Goal: Task Accomplishment & Management: Manage account settings

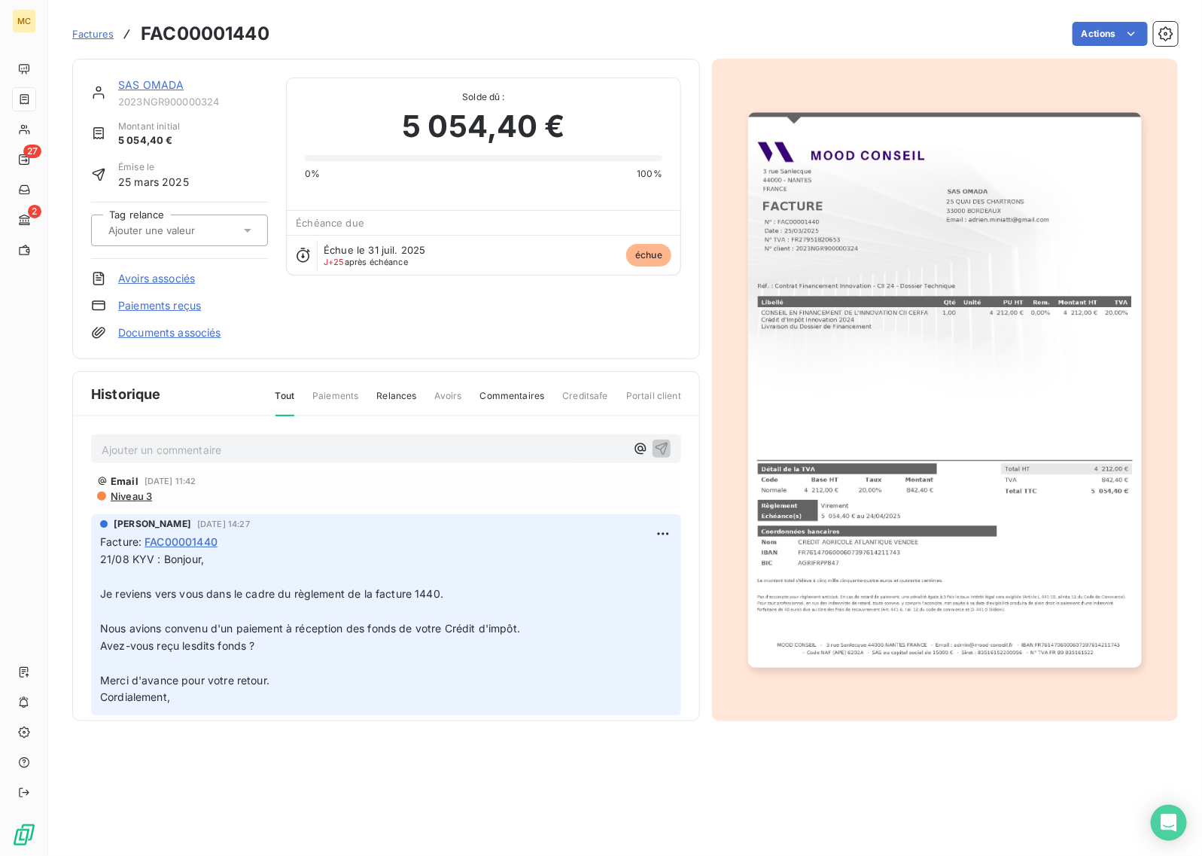
click at [241, 449] on p "Ajouter un commentaire ﻿" at bounding box center [364, 449] width 524 height 19
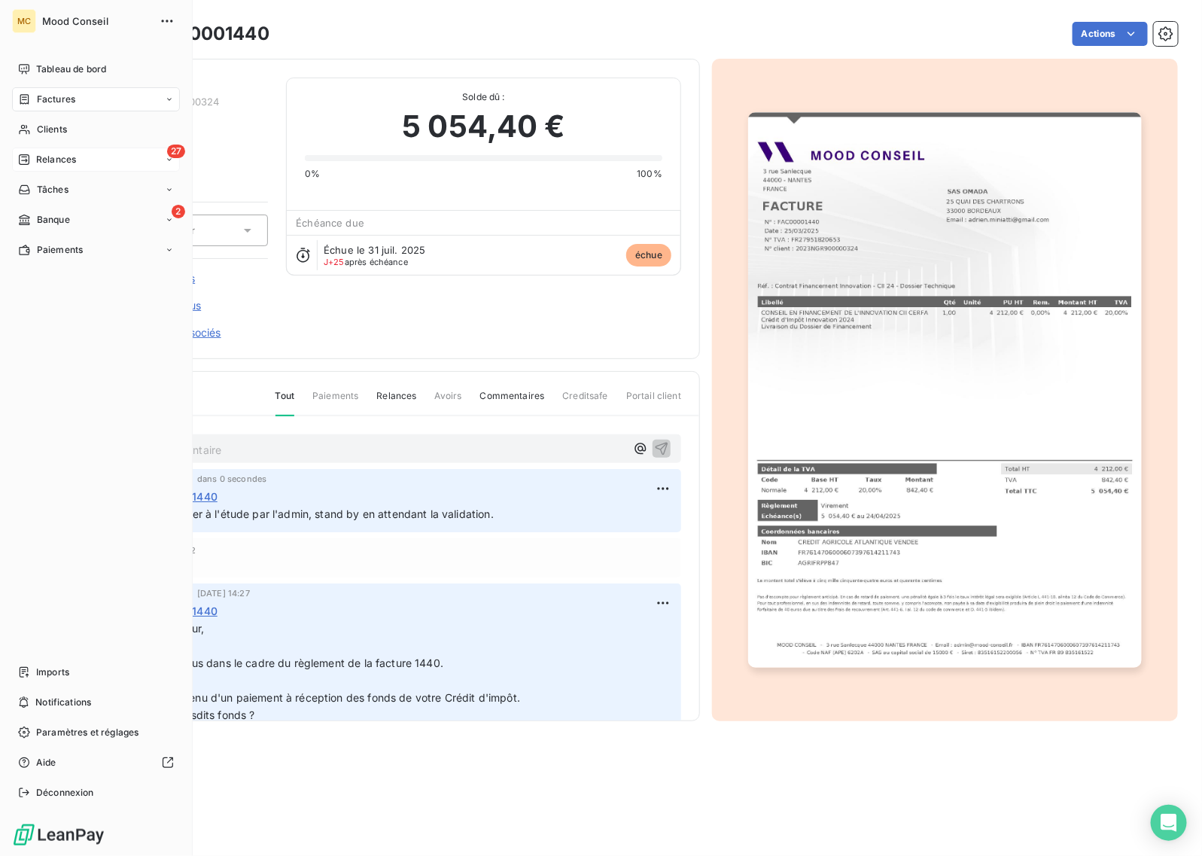
click at [75, 162] on span "Relances" at bounding box center [56, 160] width 40 height 14
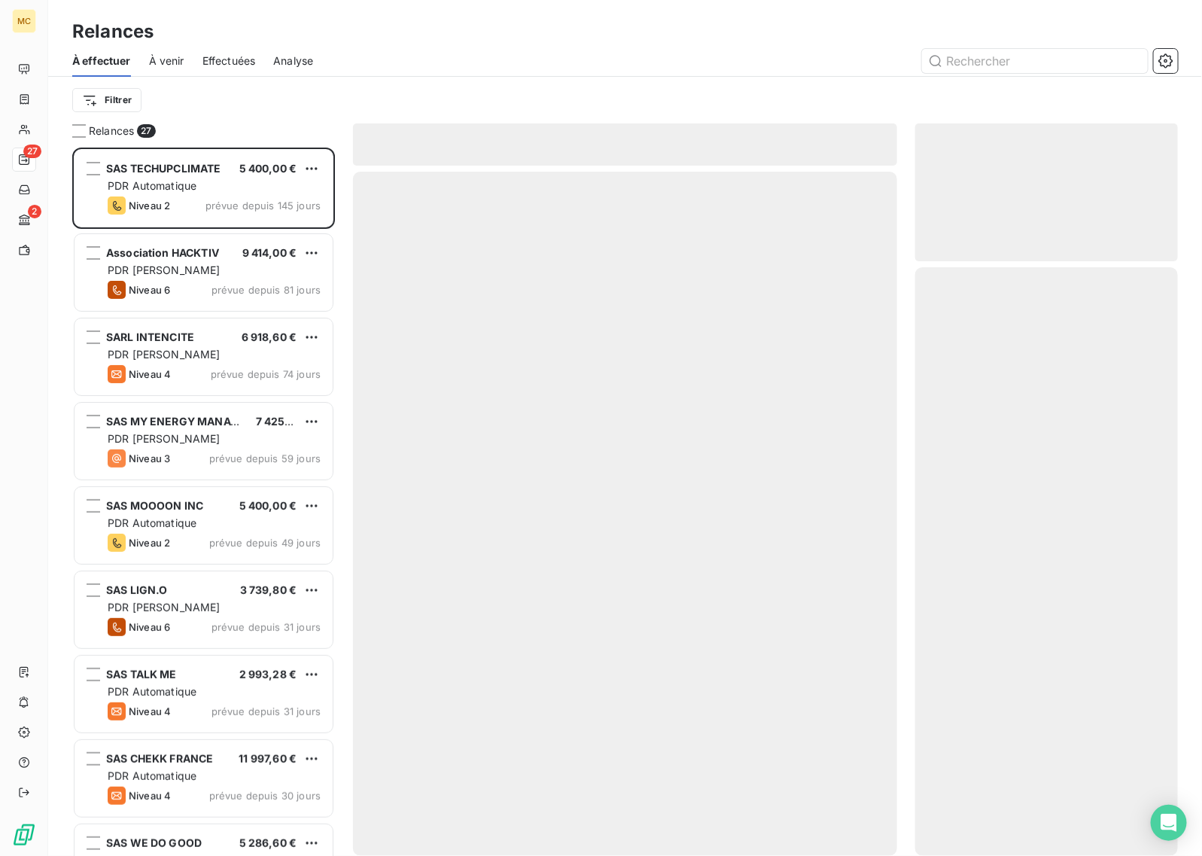
scroll to position [695, 248]
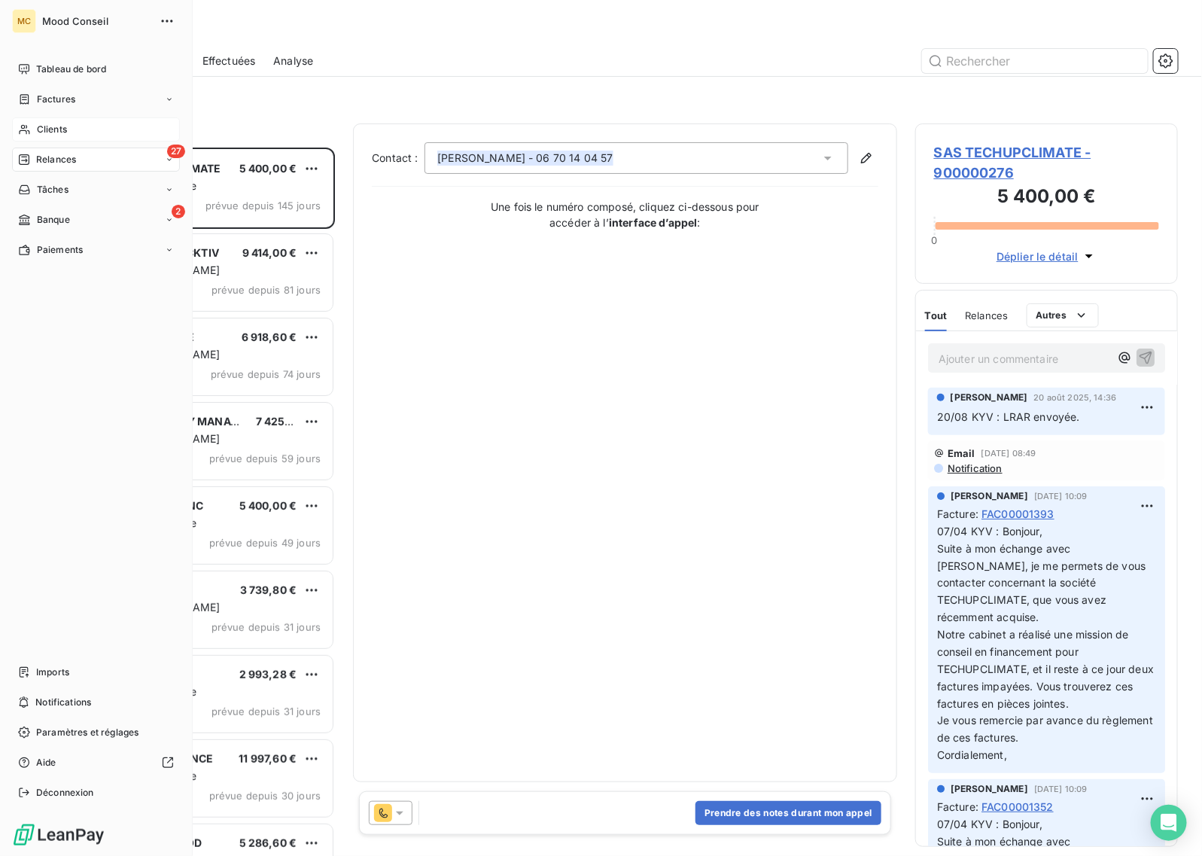
click at [62, 118] on div "Clients" at bounding box center [96, 129] width 168 height 24
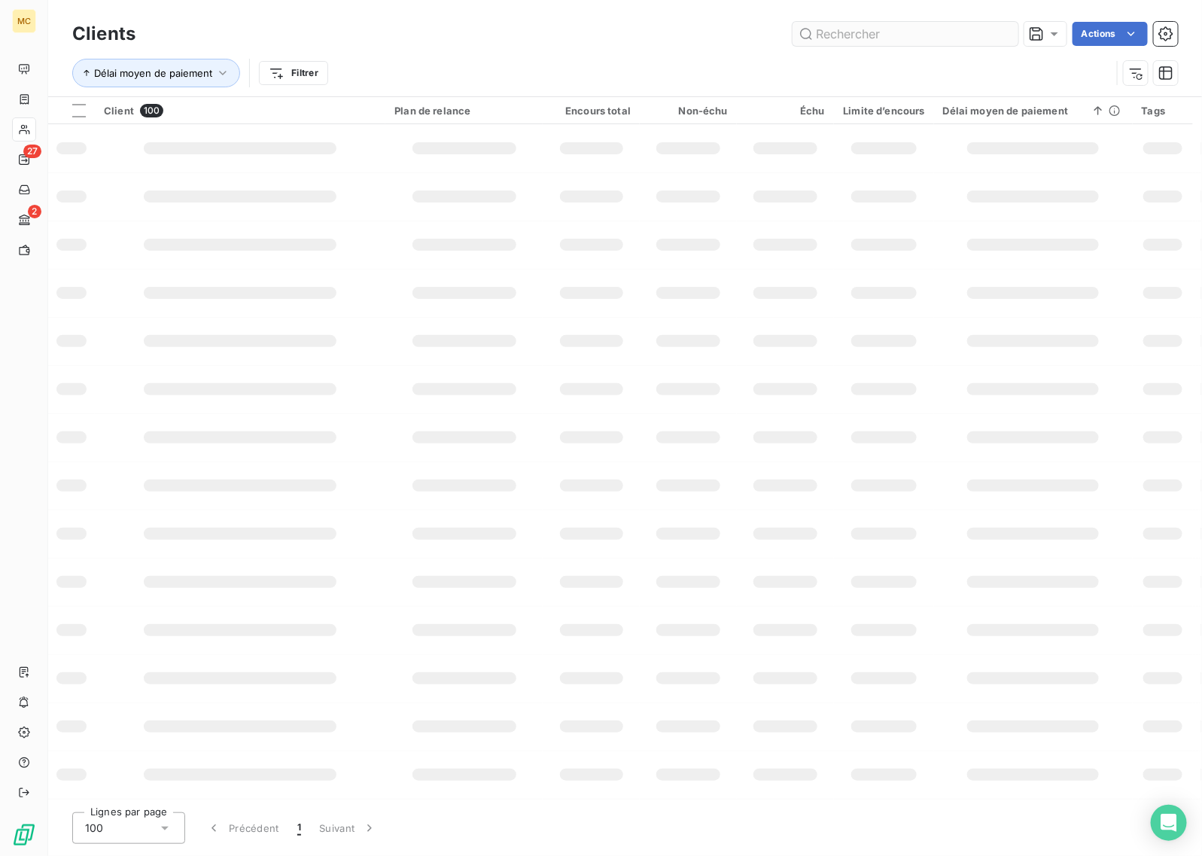
click at [887, 38] on input "text" at bounding box center [906, 34] width 226 height 24
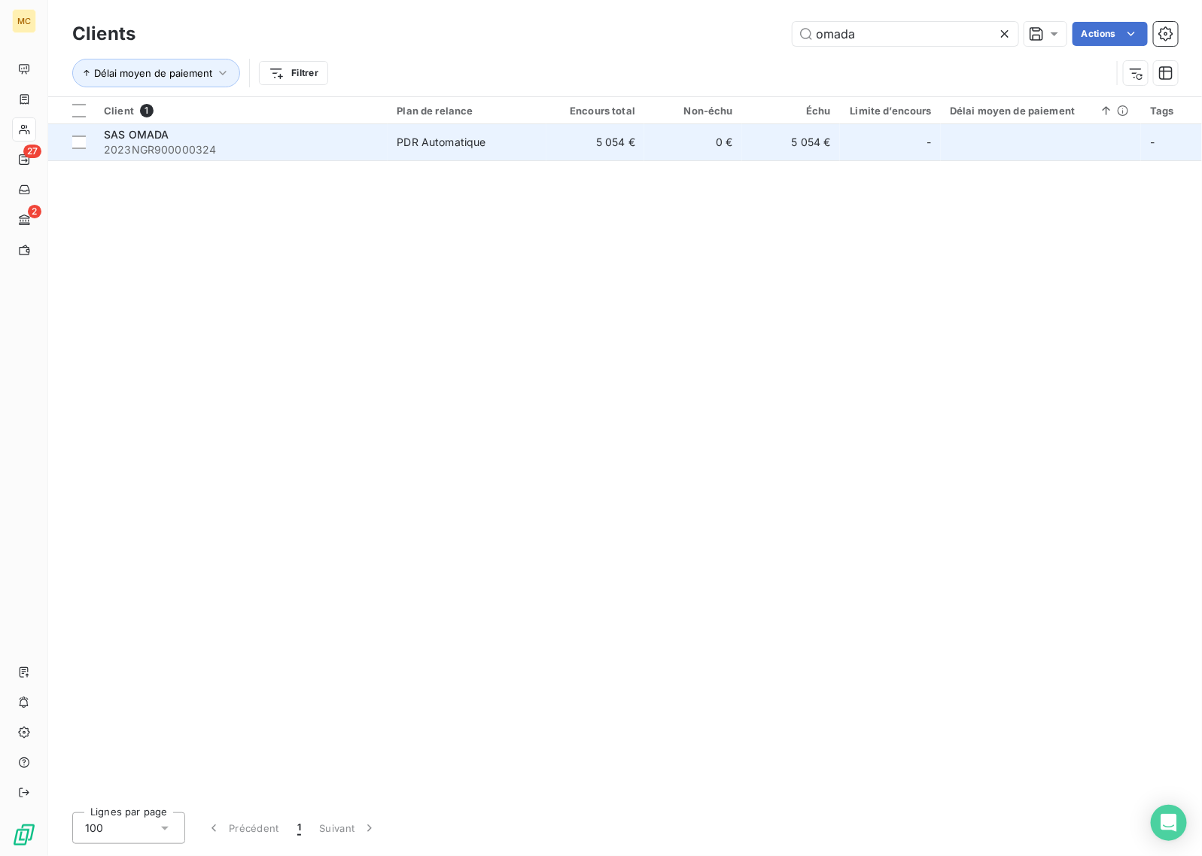
type input "omada"
click at [708, 130] on td "0 €" at bounding box center [693, 142] width 98 height 36
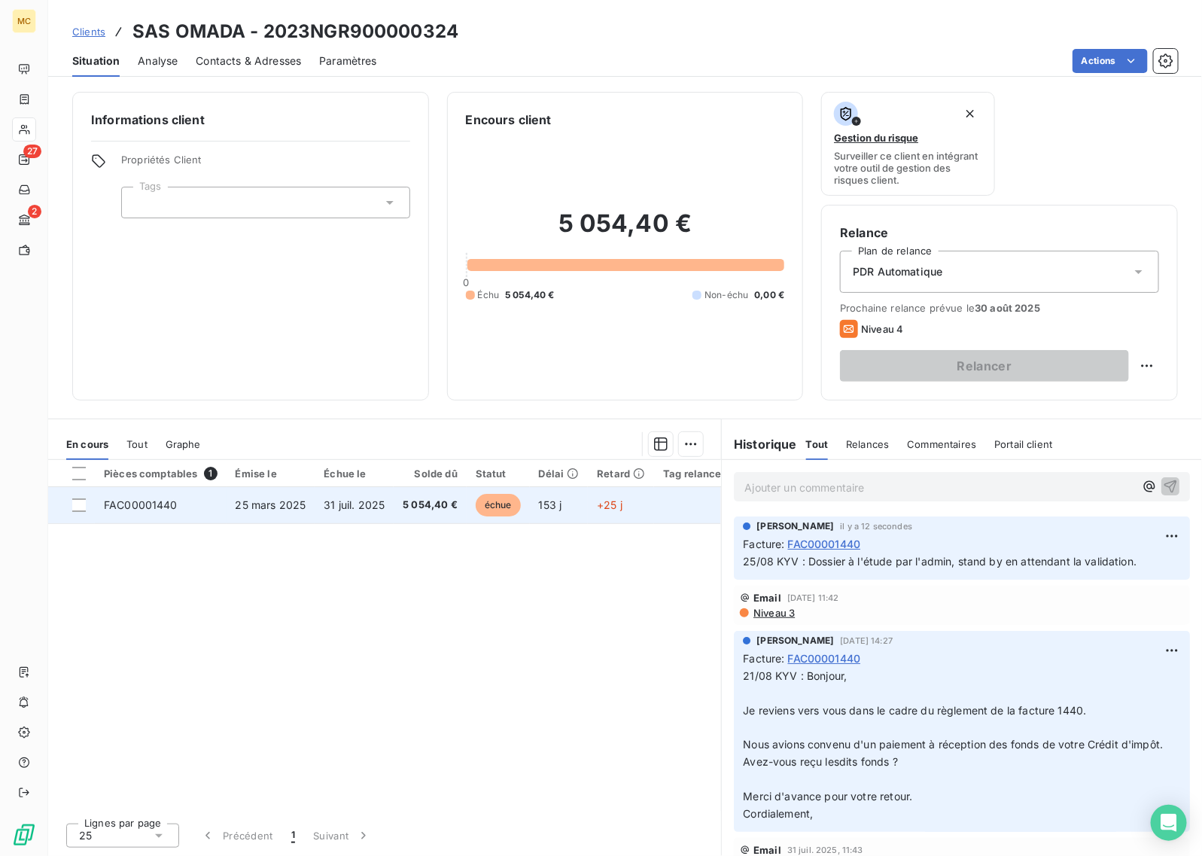
click at [438, 506] on span "5 054,40 €" at bounding box center [430, 505] width 55 height 15
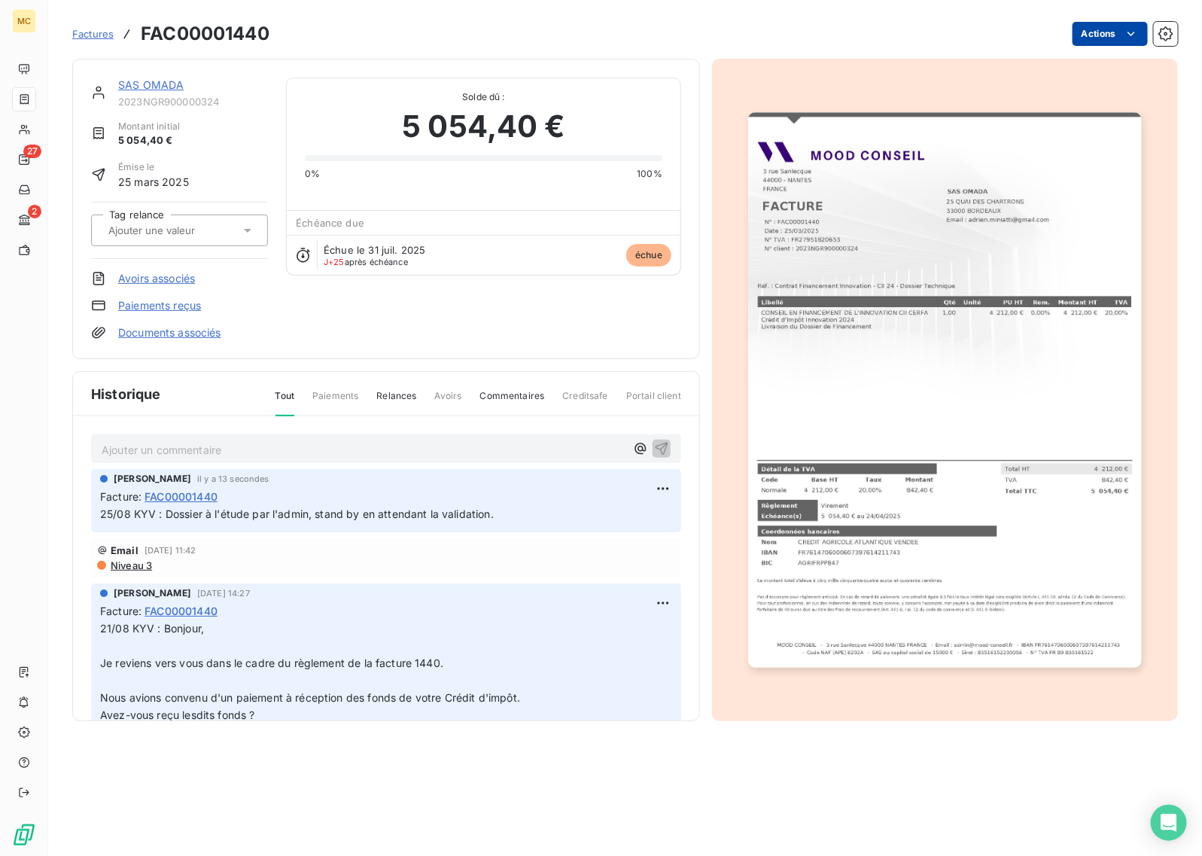
click at [1089, 39] on html "MC 27 2 Factures FAC00001440 Actions SAS OMADA 2023NGR900000324 Montant initial…" at bounding box center [601, 428] width 1202 height 856
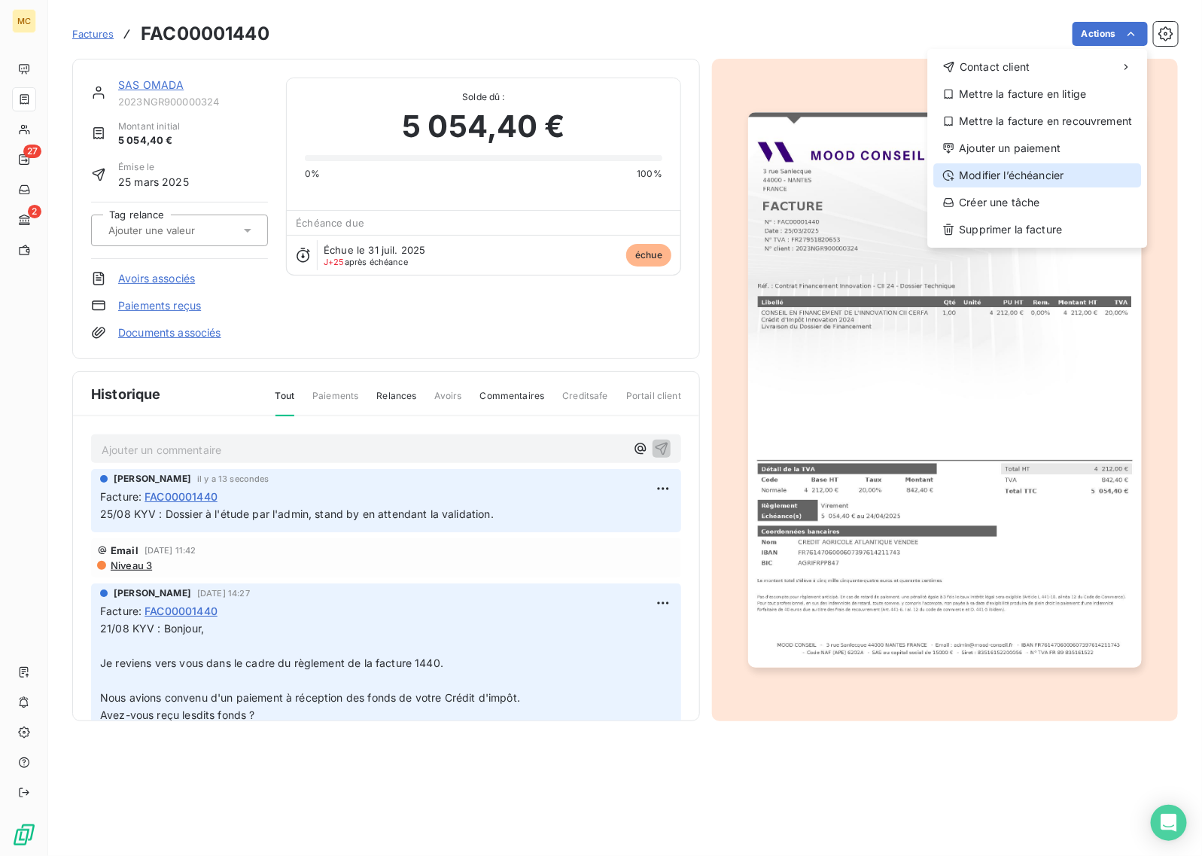
click at [1067, 170] on div "Modifier l’échéancier" at bounding box center [1038, 175] width 208 height 24
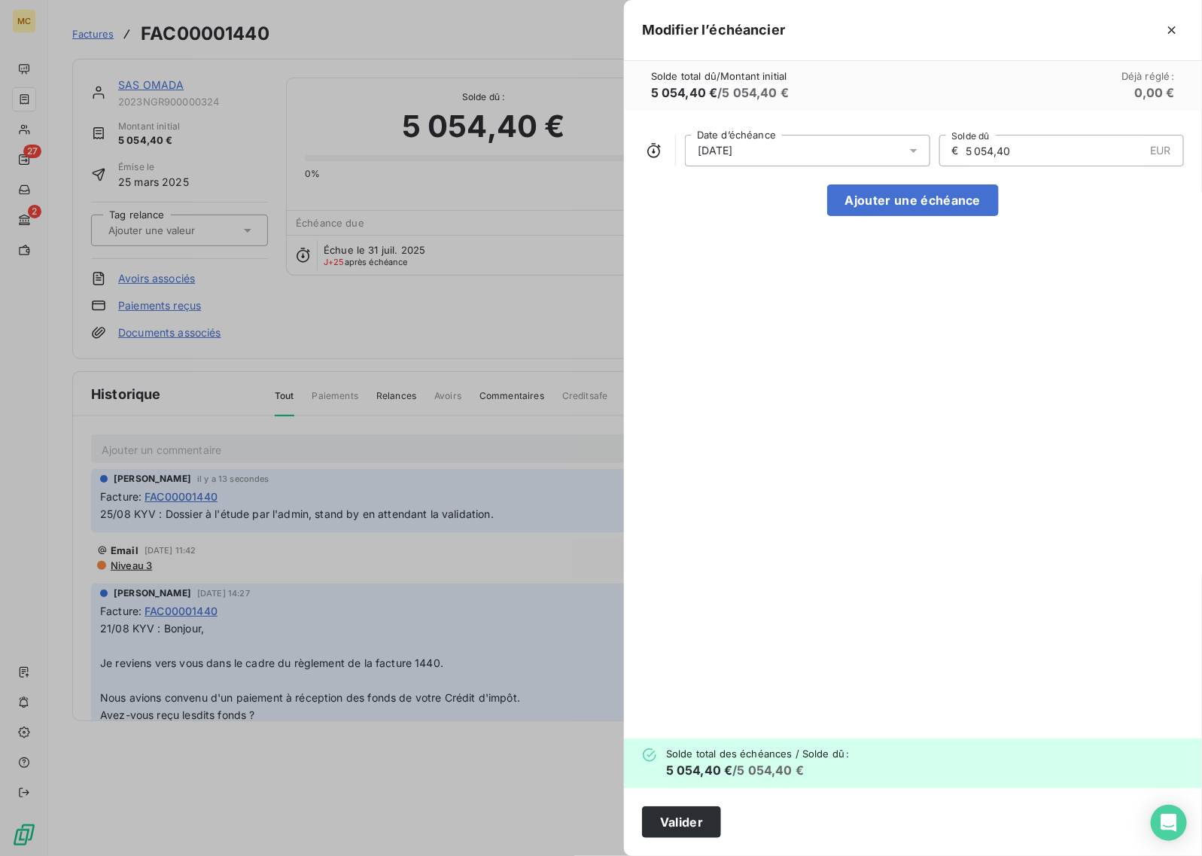
click at [807, 136] on div "[DATE]" at bounding box center [807, 151] width 245 height 32
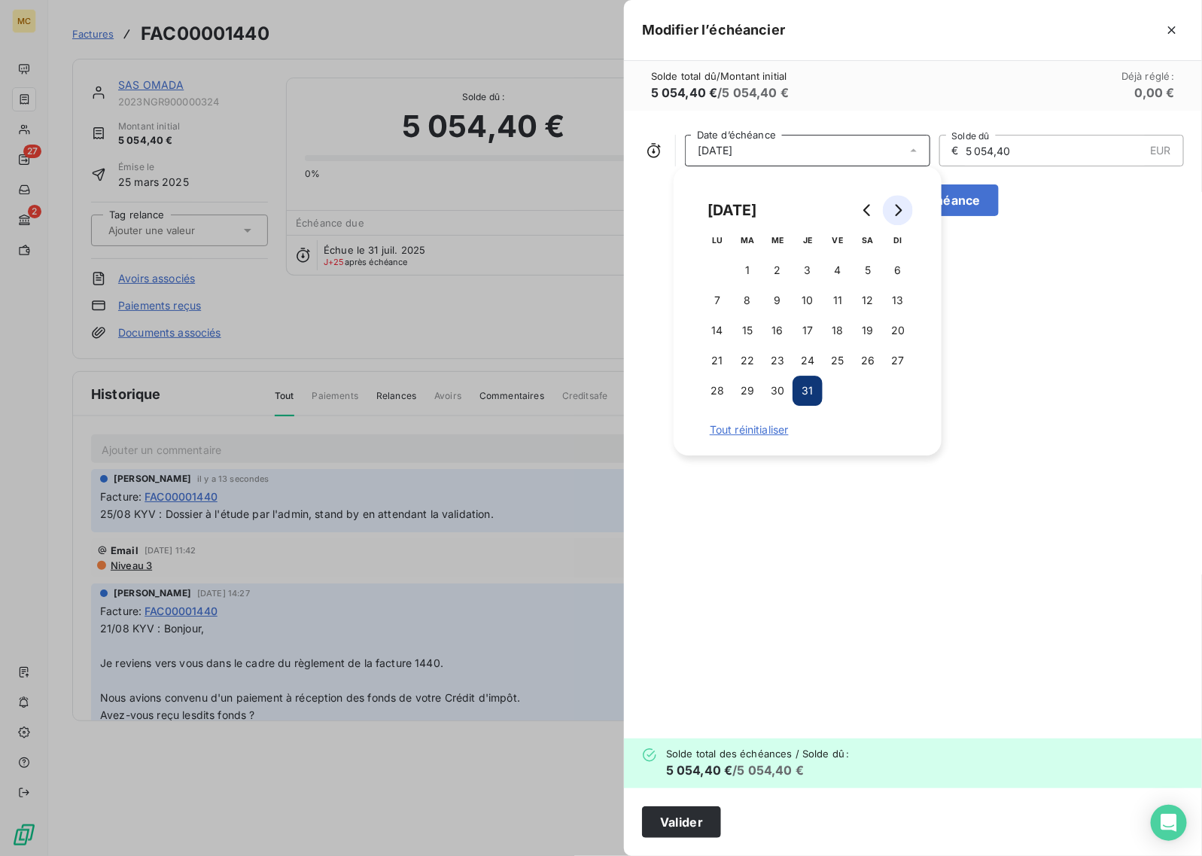
click at [906, 212] on button "Go to next month" at bounding box center [898, 210] width 30 height 30
click at [717, 332] on button "13" at bounding box center [717, 330] width 30 height 30
click at [954, 552] on div "[DATE] Date d’échéance € 5 054,40 EUR Solde dû Ajouter une échéance" at bounding box center [913, 425] width 578 height 628
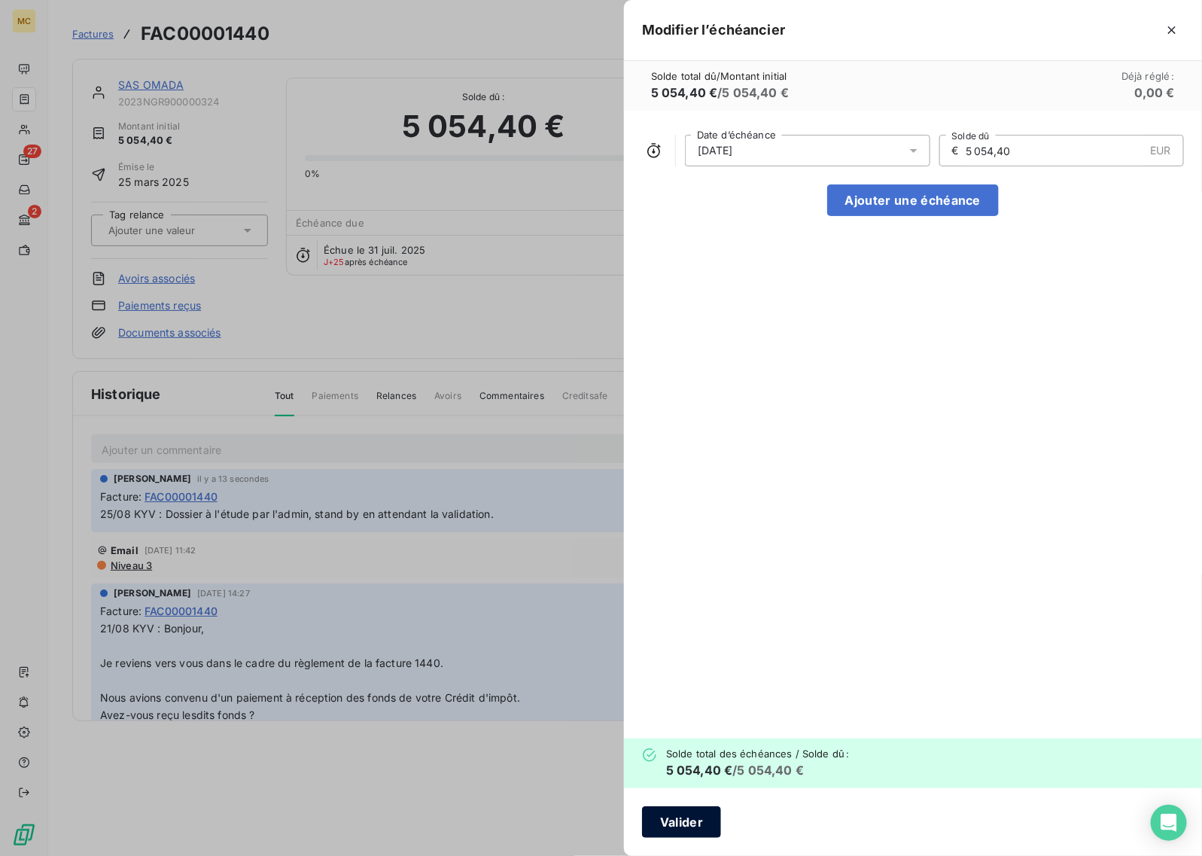
click at [672, 824] on button "Valider" at bounding box center [681, 822] width 79 height 32
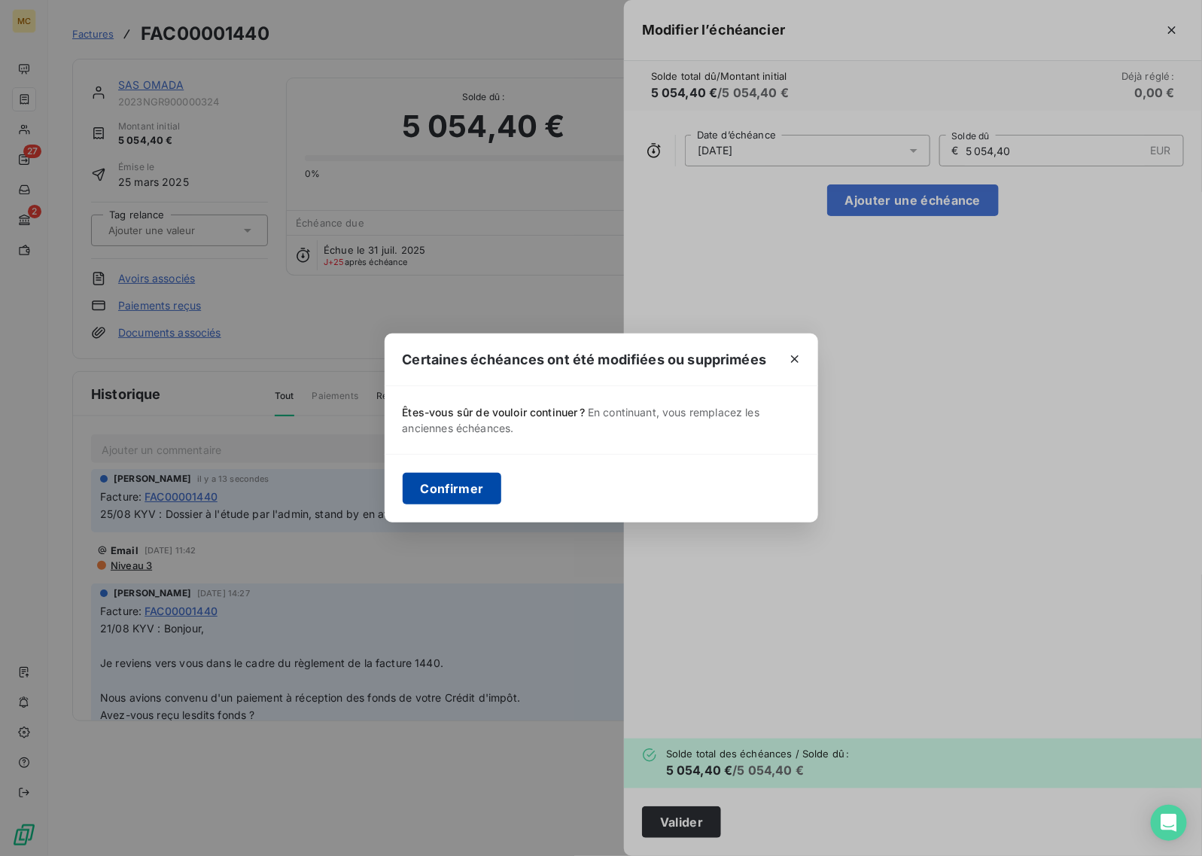
click at [437, 489] on button "Confirmer" at bounding box center [452, 489] width 99 height 32
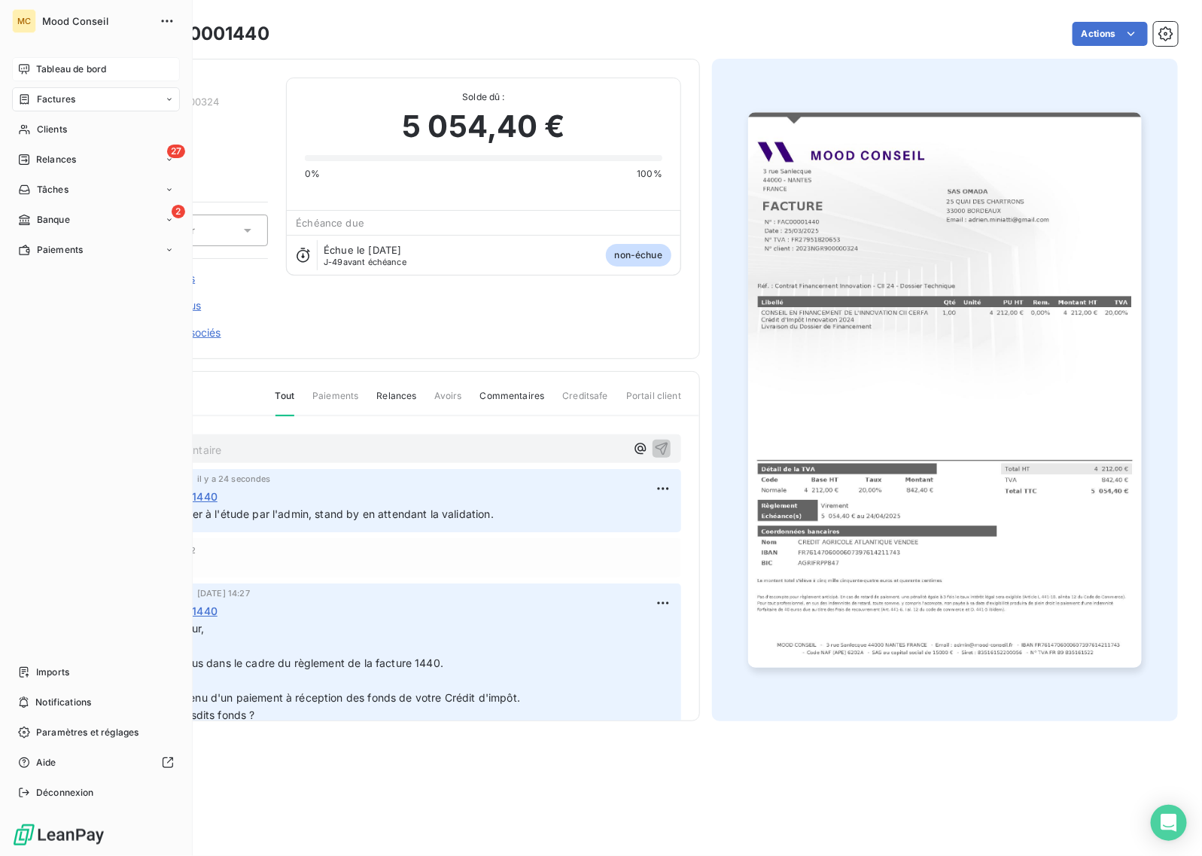
drag, startPoint x: 58, startPoint y: 69, endPoint x: 70, endPoint y: 69, distance: 12.0
click at [58, 69] on span "Tableau de bord" at bounding box center [71, 69] width 70 height 14
